Goal: Contribute content: Add original content to the website for others to see

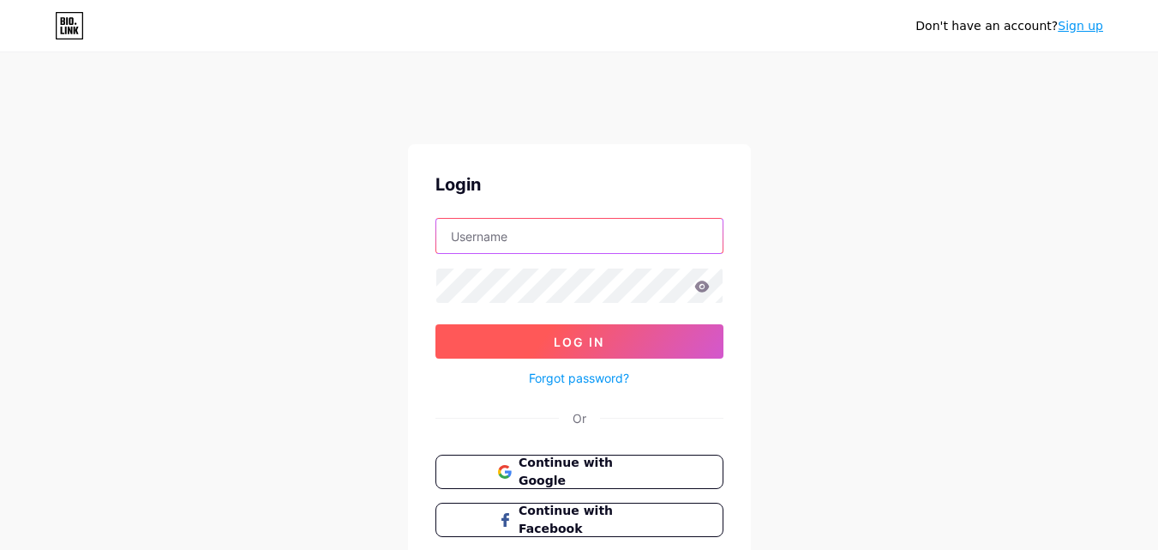
type input "[EMAIL_ADDRESS][DOMAIN_NAME]"
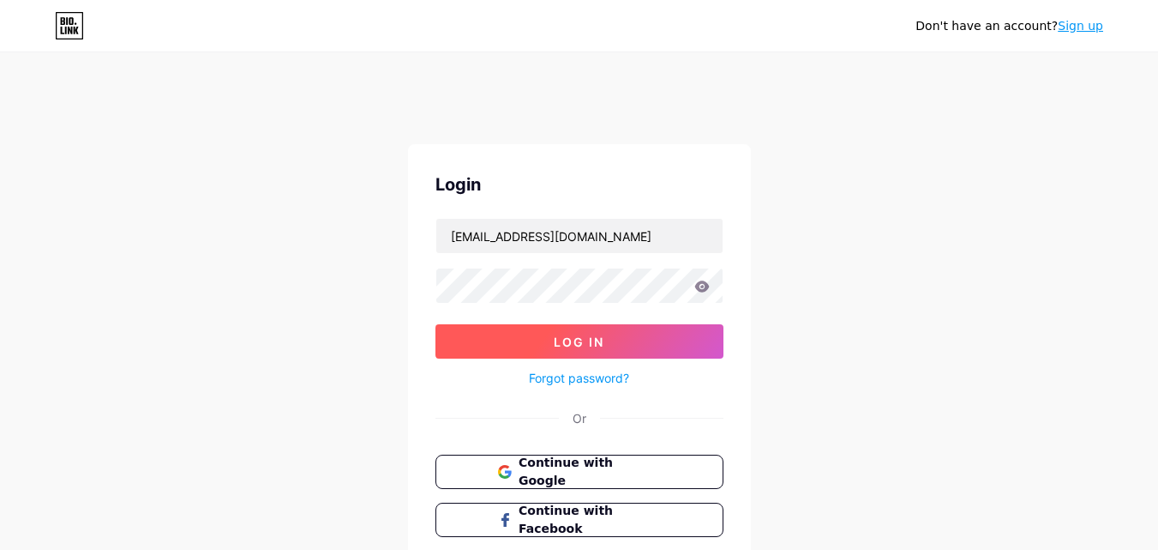
click at [541, 332] on button "Log In" at bounding box center [580, 341] width 288 height 34
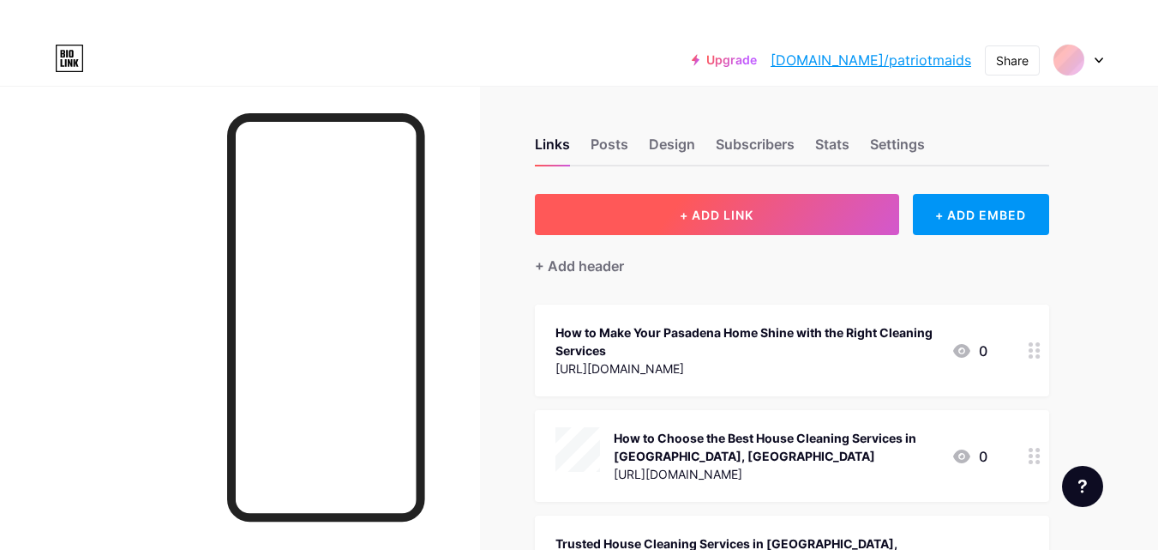
click at [719, 218] on span "+ ADD LINK" at bounding box center [717, 214] width 74 height 15
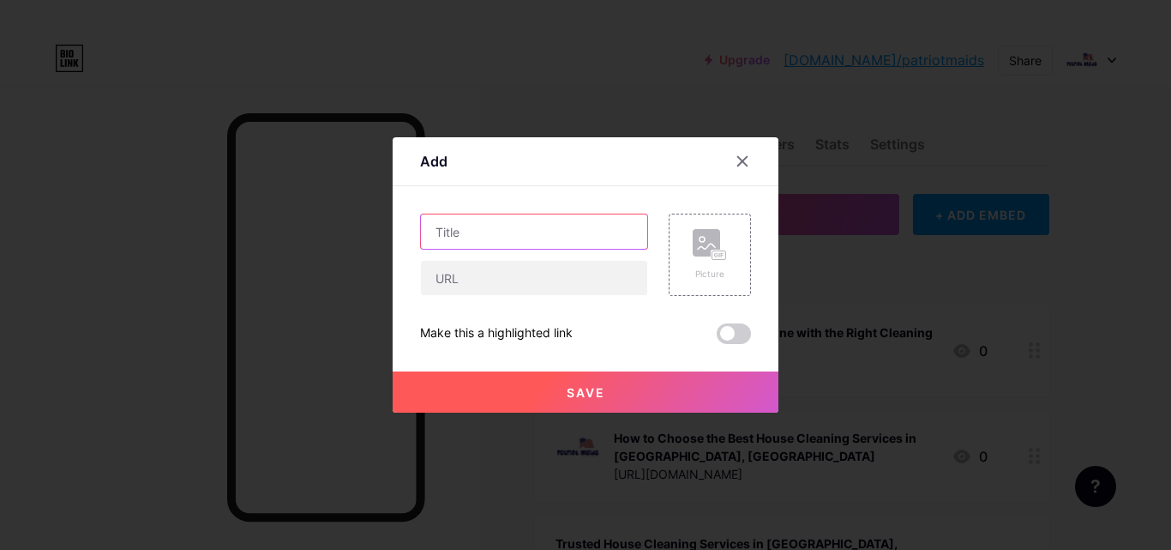
click at [539, 242] on input "text" at bounding box center [534, 231] width 226 height 34
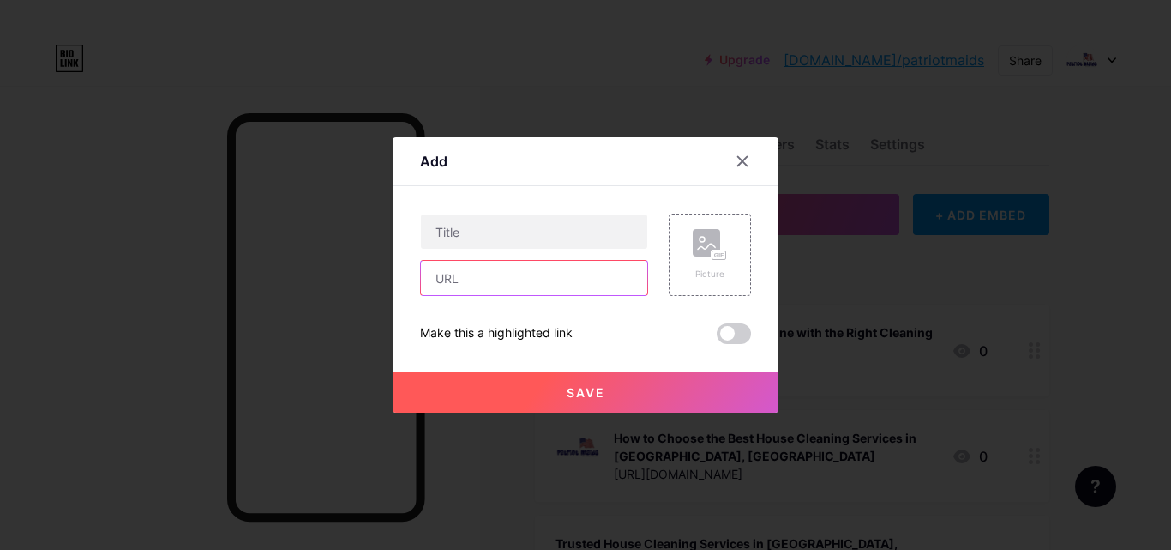
click at [510, 281] on input "text" at bounding box center [534, 278] width 226 height 34
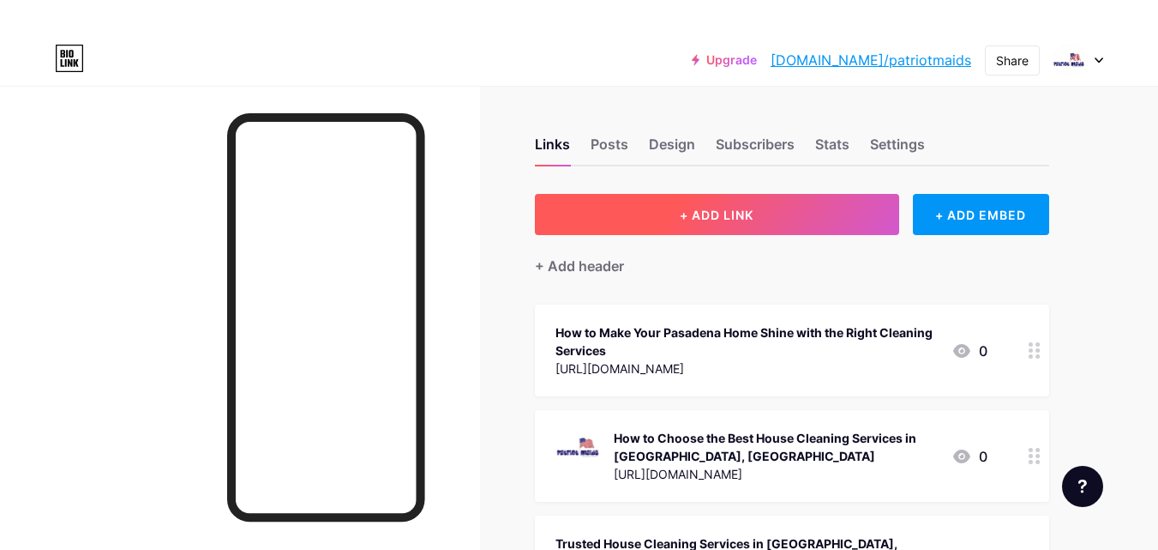
click at [678, 213] on button "+ ADD LINK" at bounding box center [717, 214] width 364 height 41
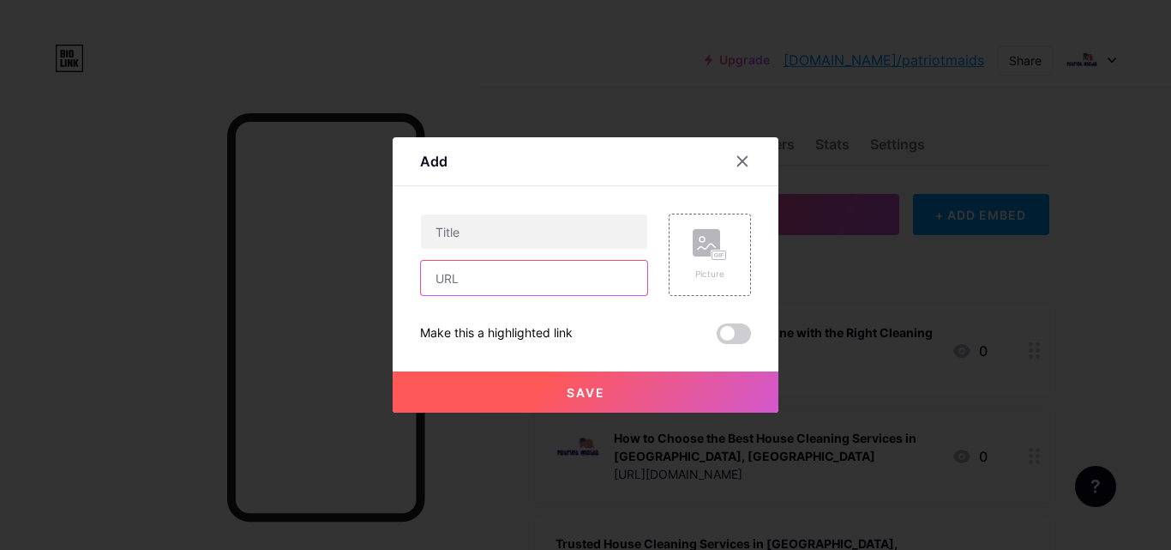
click at [513, 283] on input "text" at bounding box center [534, 278] width 226 height 34
paste input "[URL][DOMAIN_NAME]"
type input "[URL][DOMAIN_NAME]"
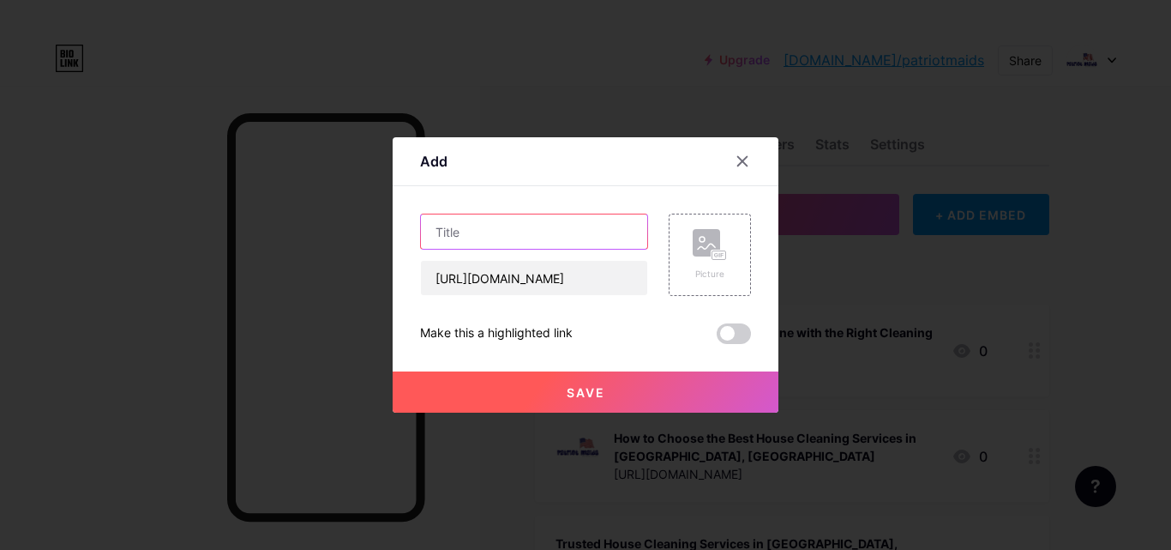
click at [511, 234] on input "text" at bounding box center [534, 231] width 226 height 34
paste input "Trusted House Cleaning Services in [GEOGRAPHIC_DATA]"
type input "Trusted House Cleaning Services in [GEOGRAPHIC_DATA]"
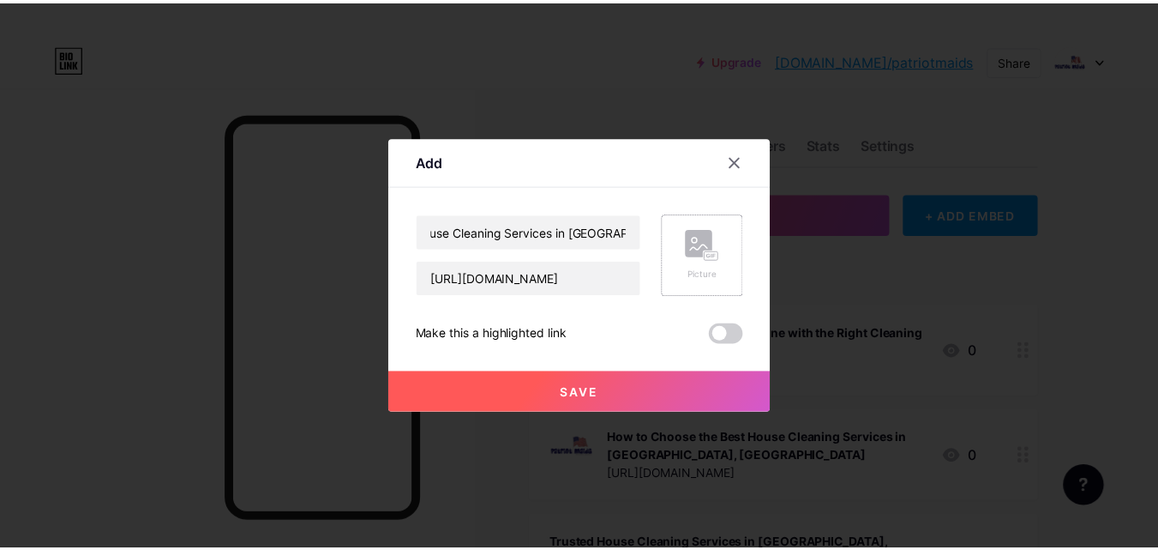
scroll to position [0, 0]
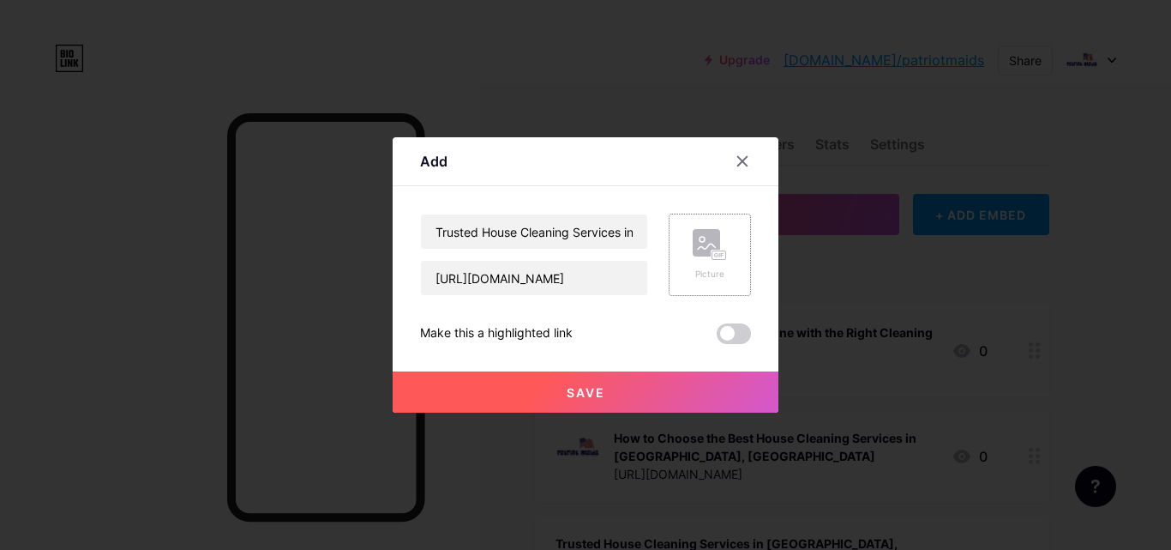
click at [702, 255] on rect at bounding box center [706, 242] width 27 height 27
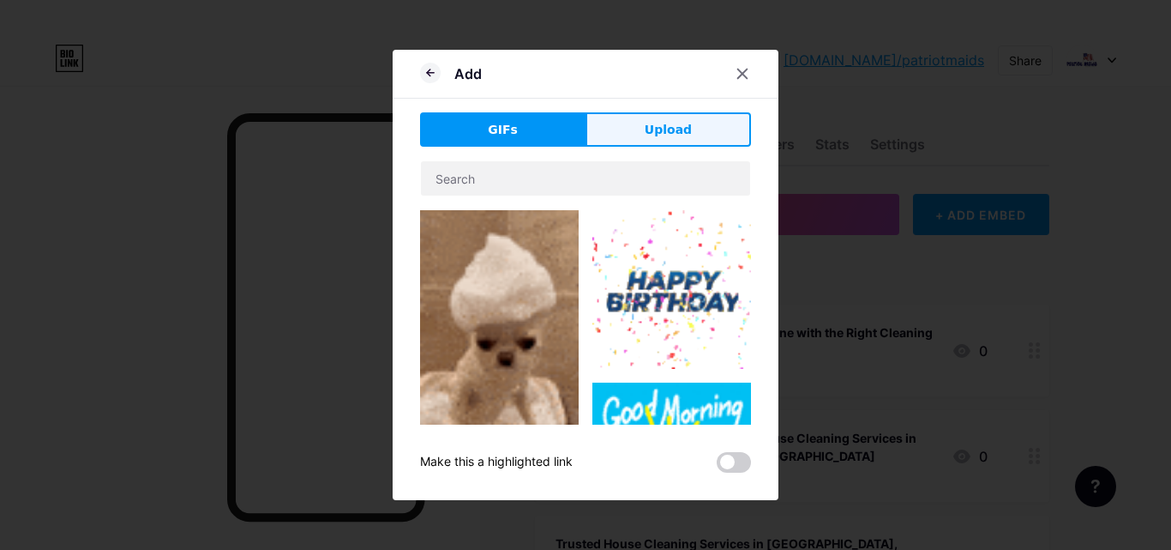
click at [649, 125] on span "Upload" at bounding box center [668, 130] width 47 height 18
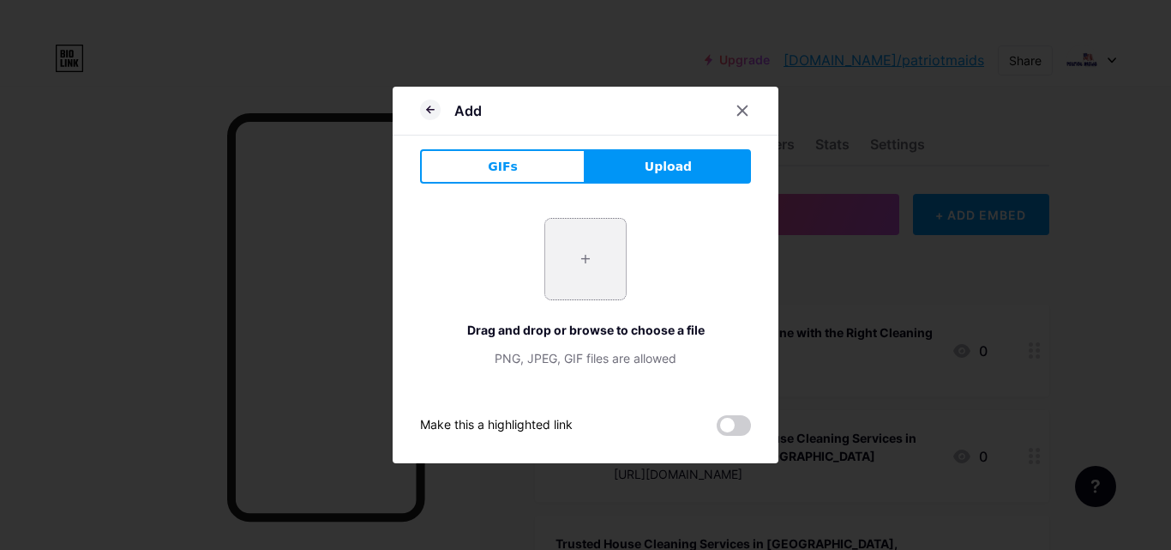
click at [583, 272] on input "file" at bounding box center [585, 259] width 81 height 81
type input "C:\fakepath\patriot-maids-logo-[GEOGRAPHIC_DATA]png"
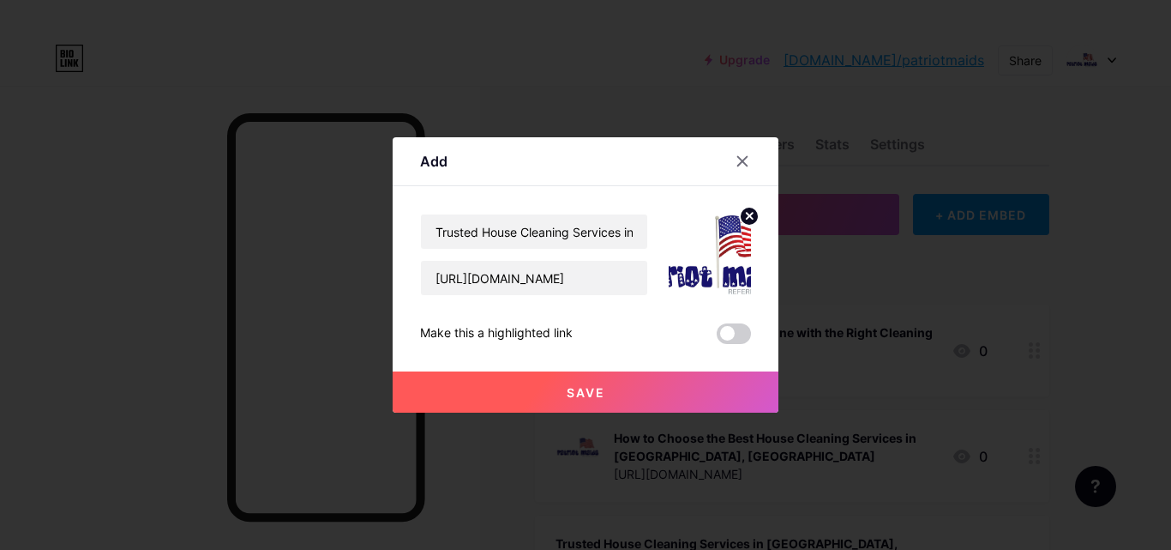
click at [558, 384] on button "Save" at bounding box center [586, 391] width 386 height 41
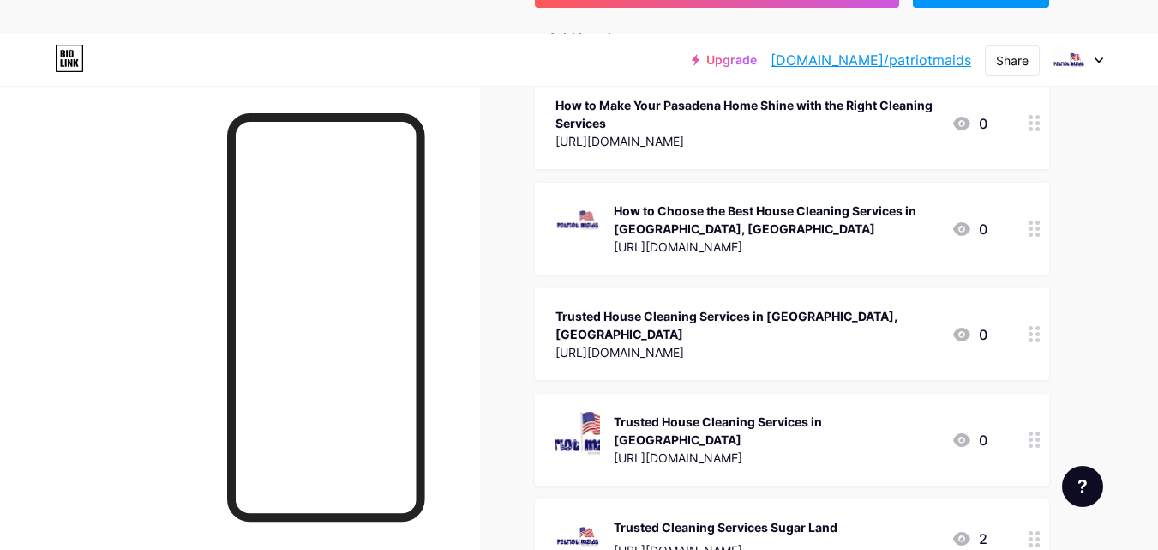
scroll to position [257, 0]
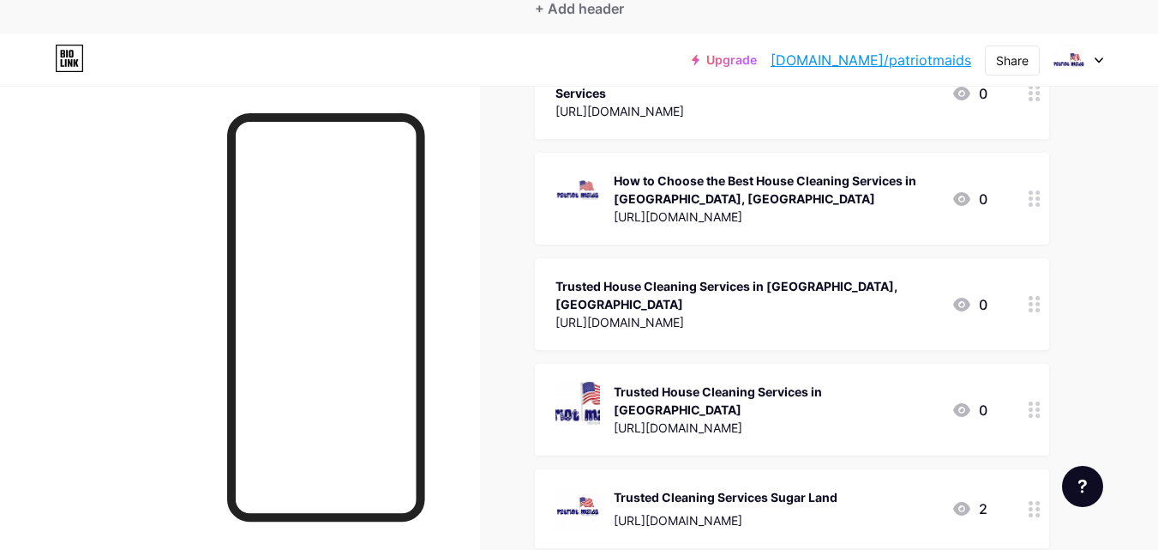
click at [1041, 391] on div at bounding box center [1034, 409] width 29 height 92
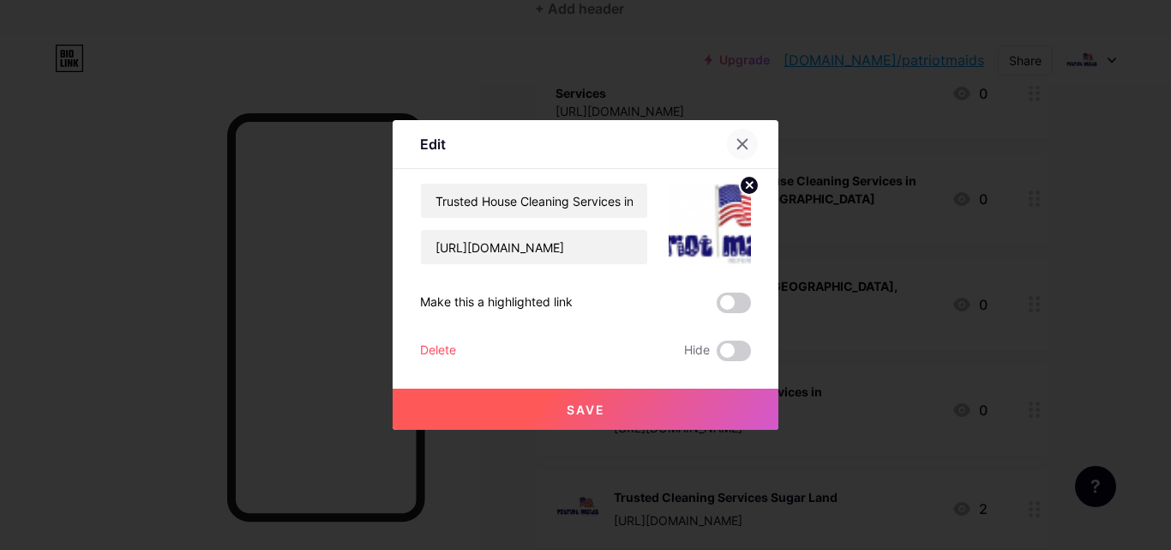
click at [739, 141] on icon at bounding box center [742, 144] width 9 height 9
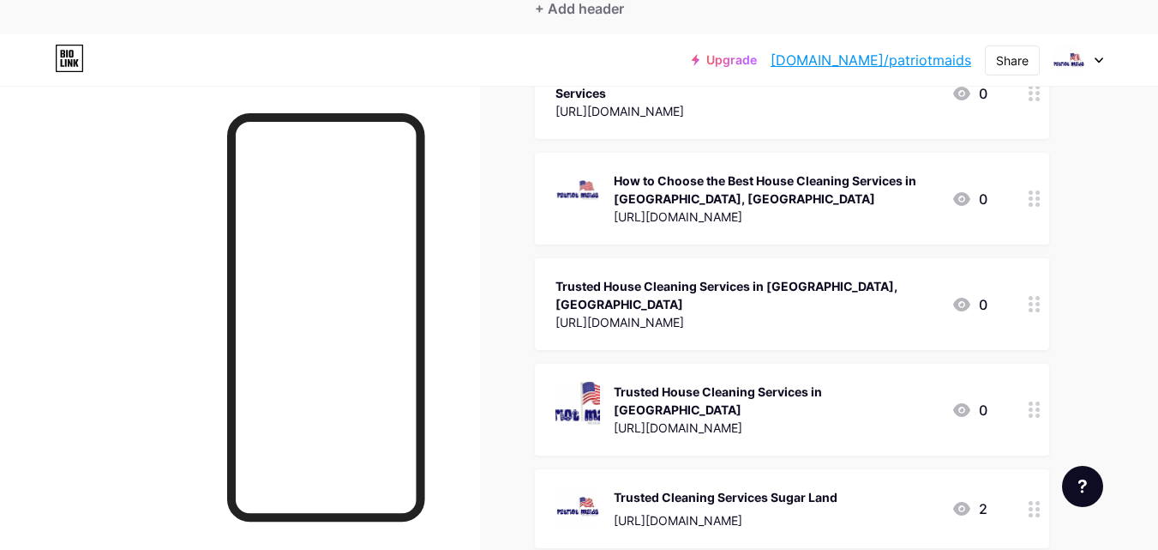
click at [953, 56] on link "[DOMAIN_NAME]/patriotmaids" at bounding box center [871, 60] width 201 height 21
click at [997, 63] on div "Share" at bounding box center [1012, 60] width 33 height 18
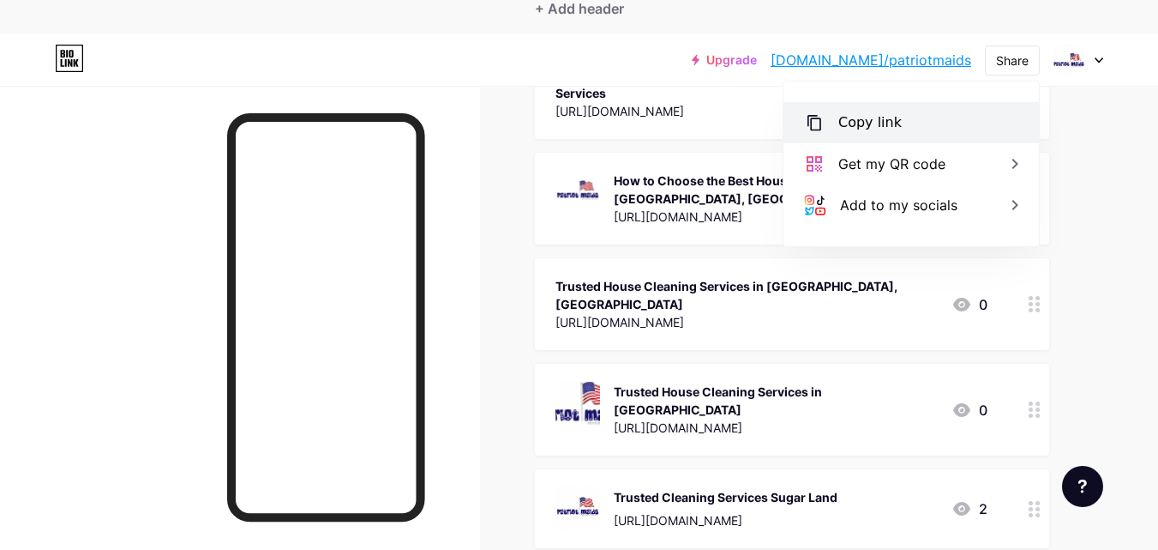
click at [960, 126] on div "Copy link" at bounding box center [911, 122] width 255 height 41
